Goal: Obtain resource: Download file/media

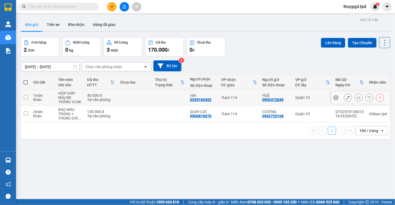
click at [357, 97] on icon at bounding box center [359, 98] width 4 height 4
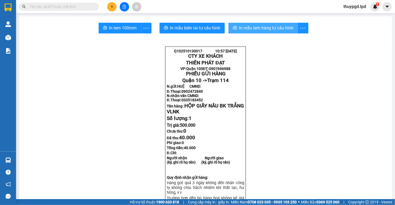
click at [258, 27] on span "In mẫu tem hàng tự cấu hình" at bounding box center [266, 28] width 55 height 7
click at [72, 5] on input "text" at bounding box center [60, 7] width 63 height 6
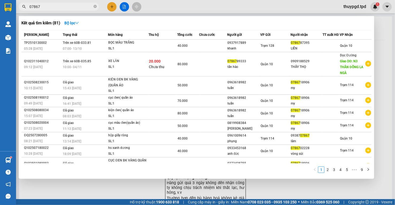
type input "07867"
click at [162, 13] on div at bounding box center [197, 102] width 395 height 205
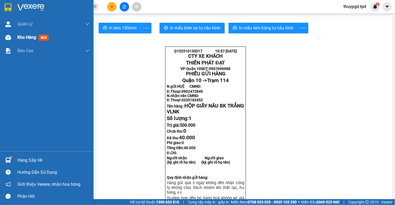
click at [8, 37] on img at bounding box center [8, 38] width 6 height 6
